Goal: Task Accomplishment & Management: Manage account settings

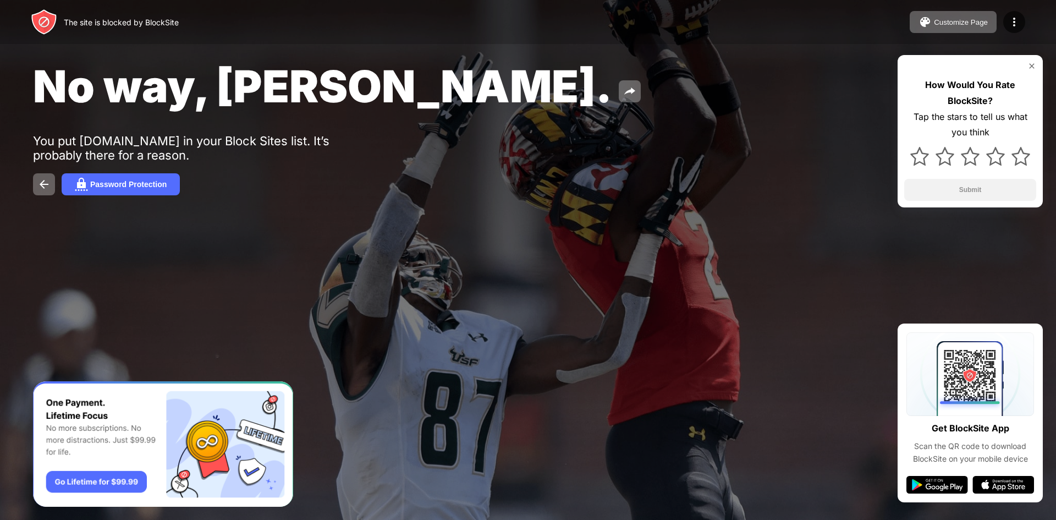
click at [1032, 69] on img at bounding box center [1032, 66] width 9 height 9
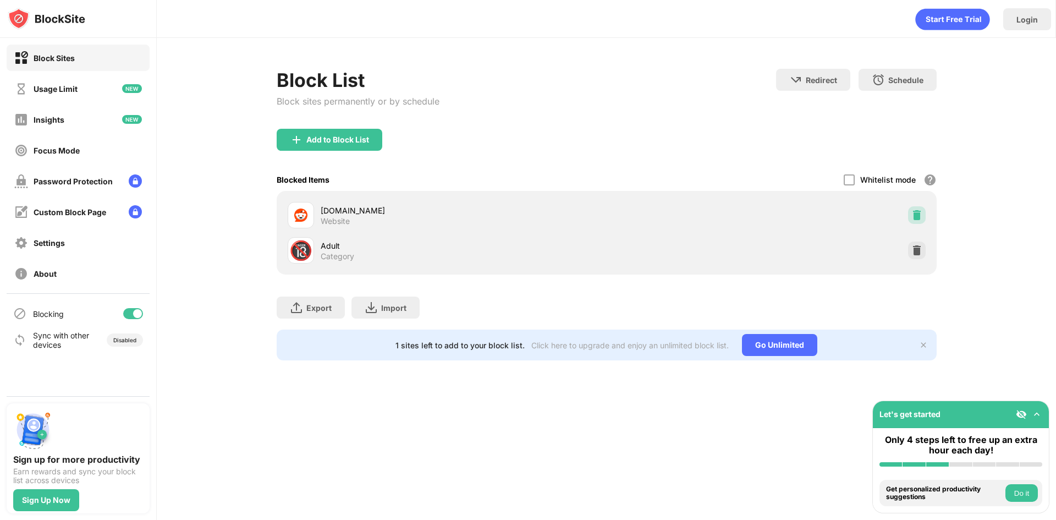
click at [919, 217] on img at bounding box center [916, 215] width 11 height 11
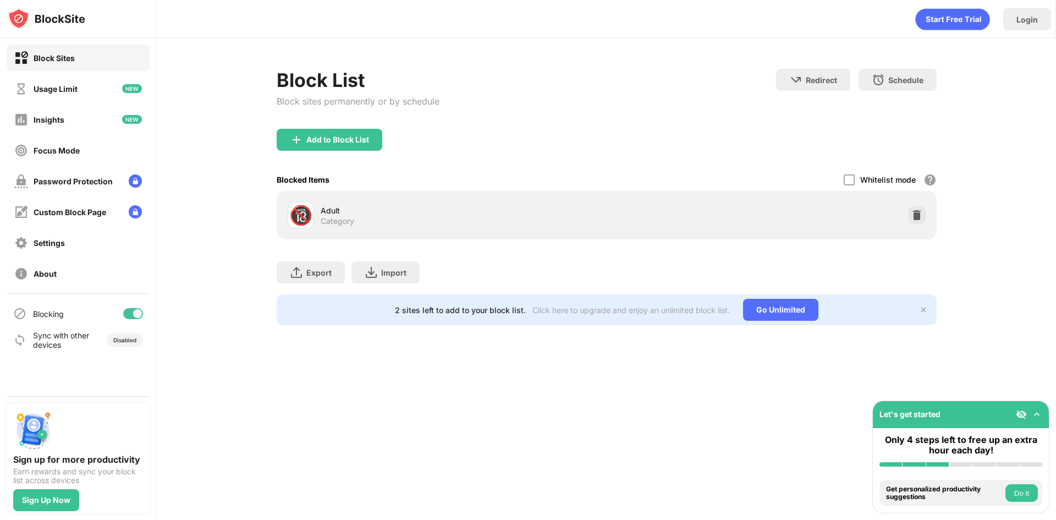
click at [577, 13] on div "Login" at bounding box center [606, 16] width 899 height 33
